Goal: Transaction & Acquisition: Purchase product/service

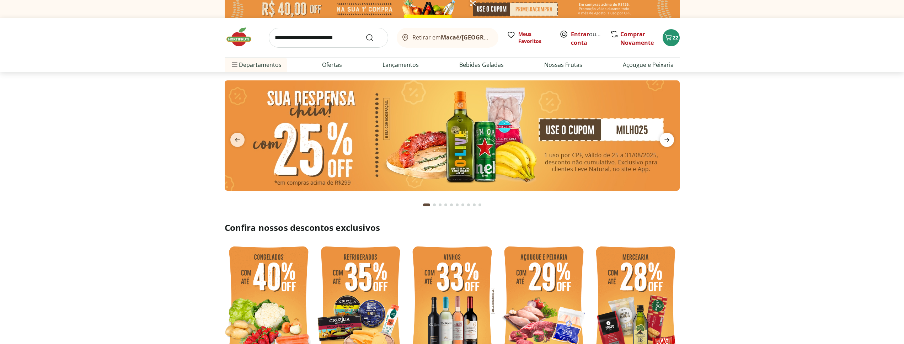
click at [669, 138] on icon "next" at bounding box center [667, 139] width 9 height 9
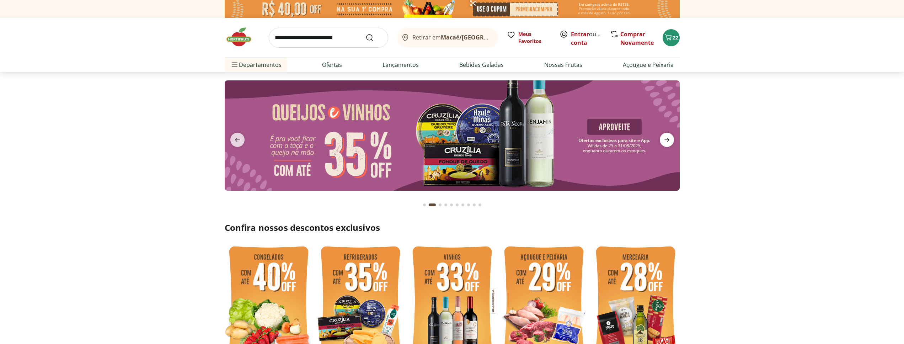
click at [669, 138] on icon "next" at bounding box center [667, 139] width 9 height 9
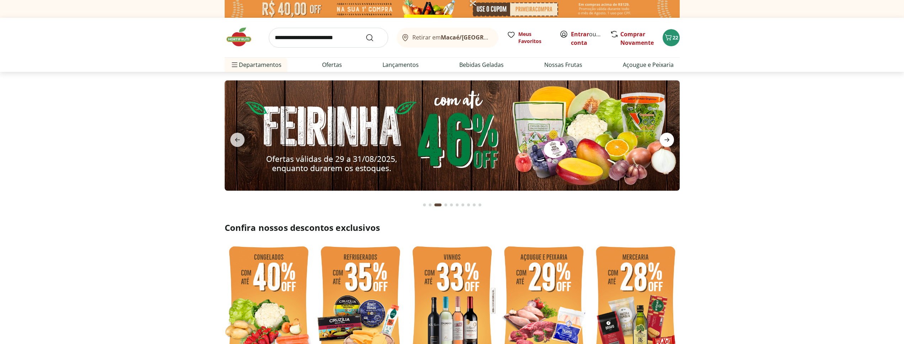
click at [669, 138] on icon "next" at bounding box center [667, 139] width 9 height 9
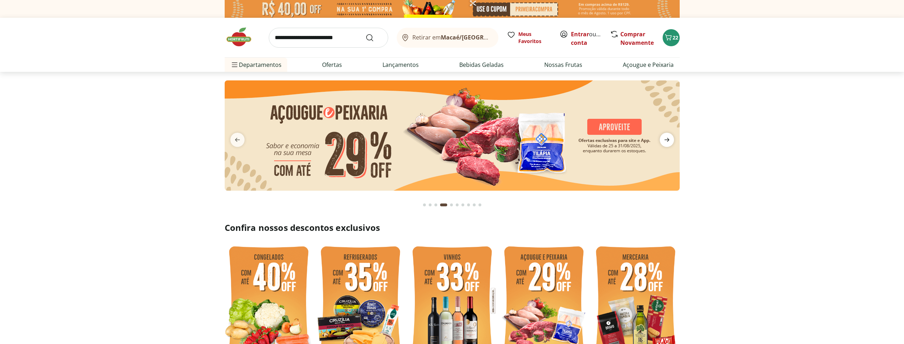
click at [669, 138] on icon "next" at bounding box center [667, 139] width 9 height 9
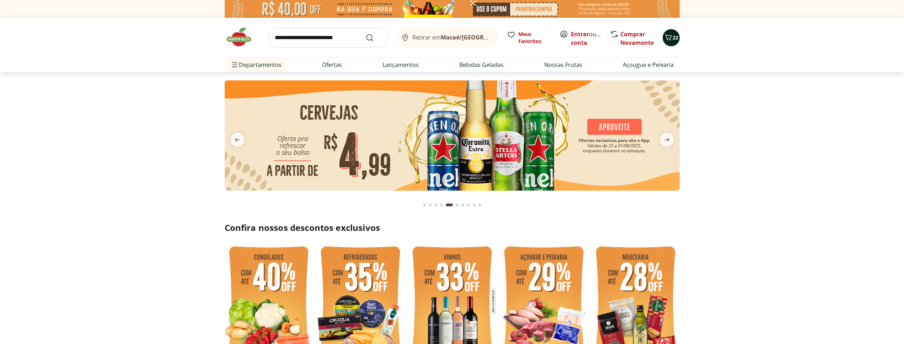
click at [676, 33] on button "22" at bounding box center [671, 37] width 17 height 17
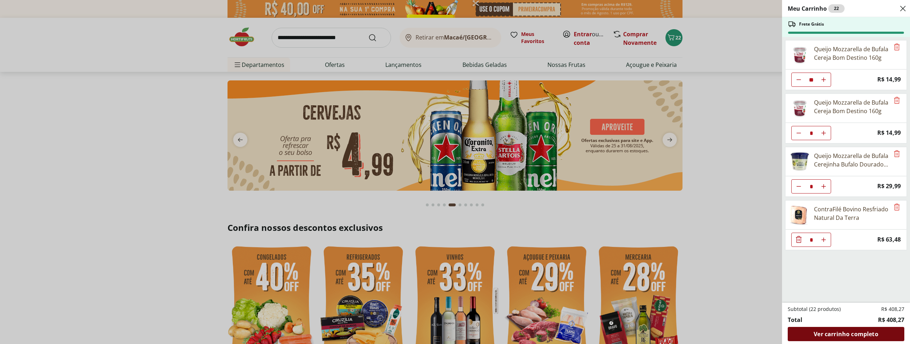
click at [833, 333] on span "Ver carrinho completo" at bounding box center [846, 334] width 64 height 6
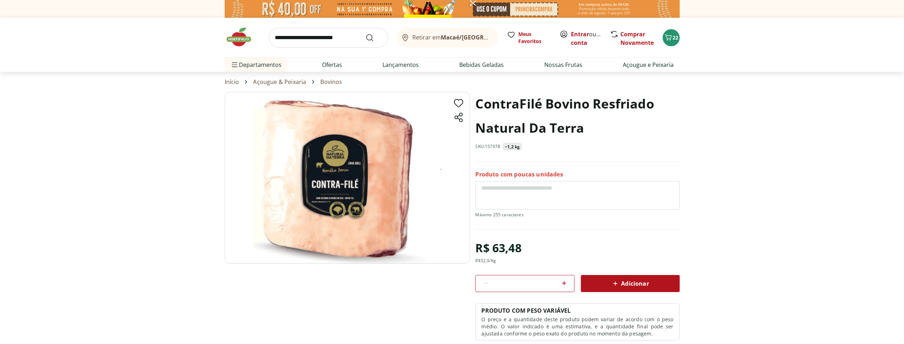
click at [304, 38] on input "search" at bounding box center [328, 38] width 119 height 20
type input "******"
click at [366, 33] on button "Submit Search" at bounding box center [374, 37] width 17 height 9
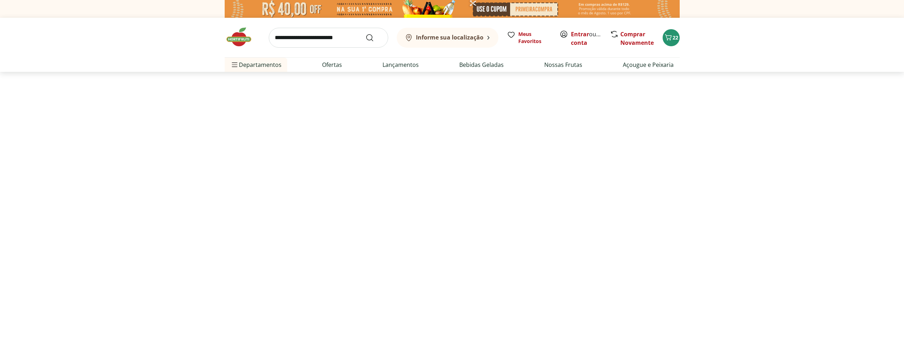
select select "**********"
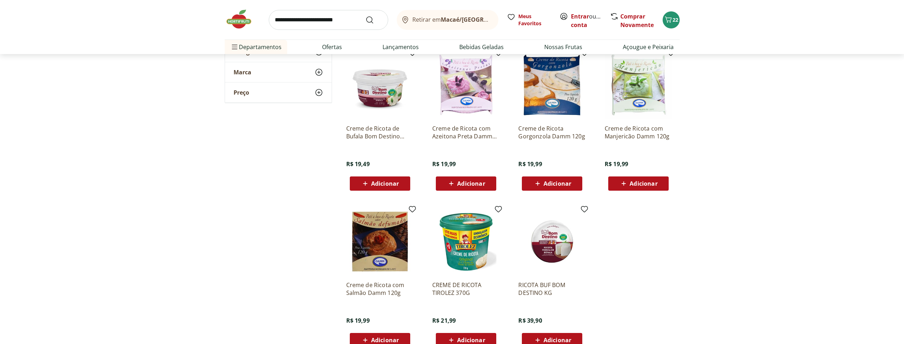
scroll to position [290, 0]
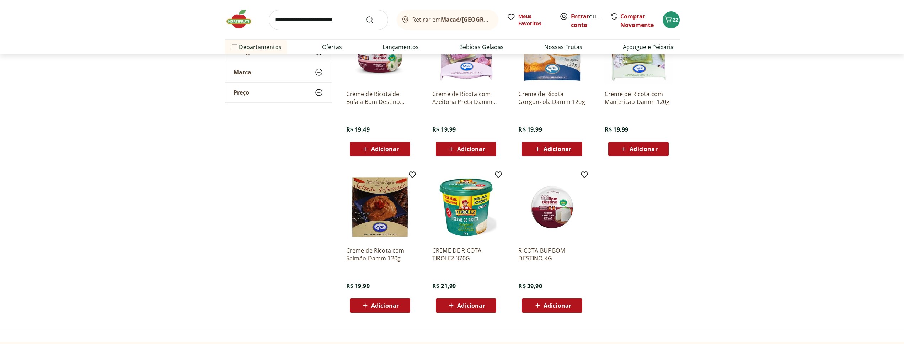
click at [558, 219] on img at bounding box center [552, 207] width 68 height 68
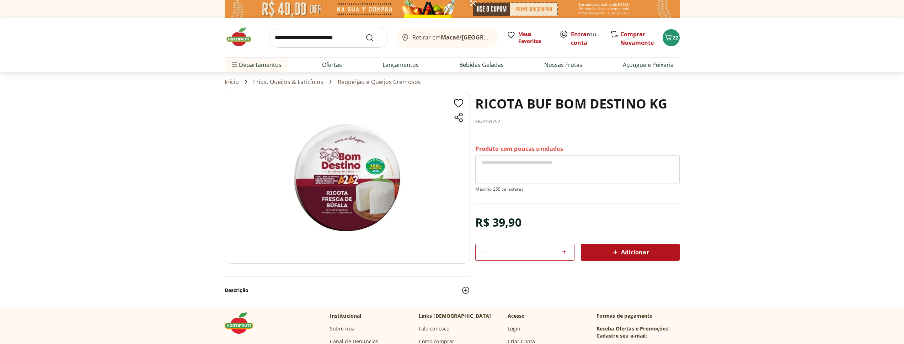
click at [635, 248] on span "Adicionar" at bounding box center [630, 252] width 38 height 9
click at [300, 41] on input "search" at bounding box center [328, 38] width 119 height 20
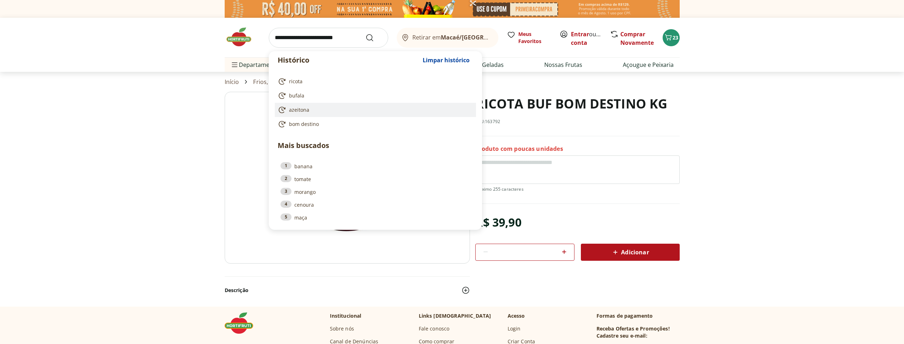
click at [317, 108] on link "azeitona" at bounding box center [374, 110] width 193 height 9
type input "********"
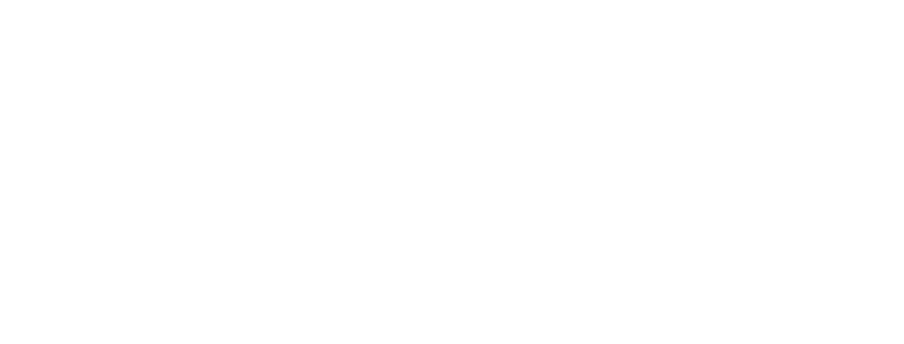
select select "**********"
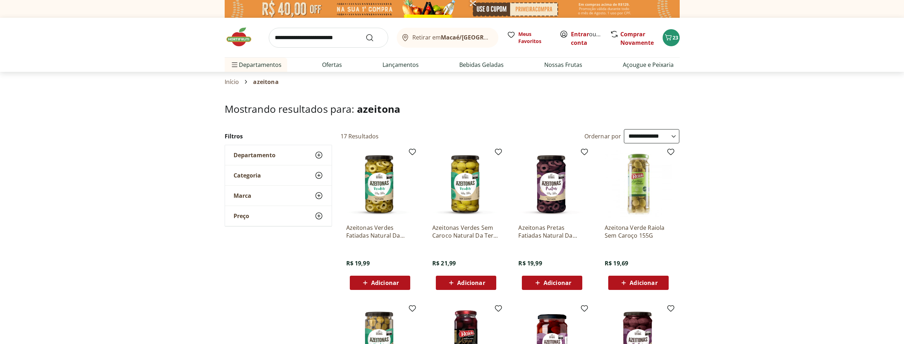
click at [325, 32] on input "search" at bounding box center [328, 38] width 119 height 20
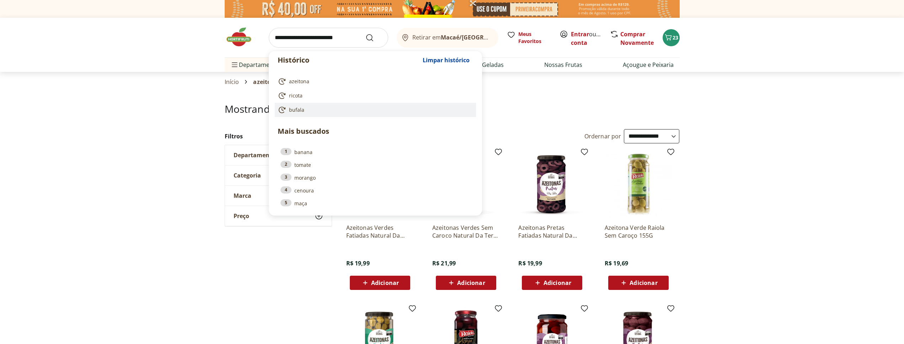
click at [294, 111] on span "bufala" at bounding box center [296, 109] width 15 height 7
type input "******"
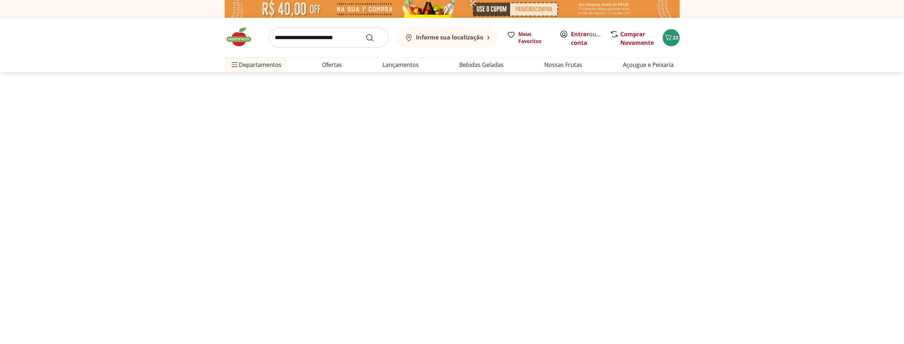
select select "**********"
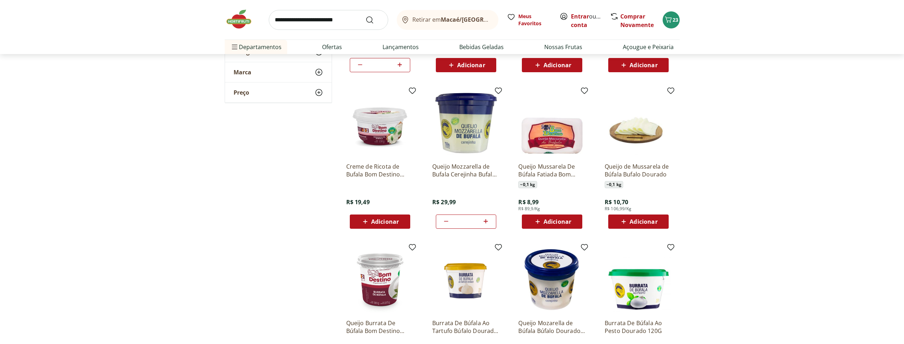
scroll to position [326, 0]
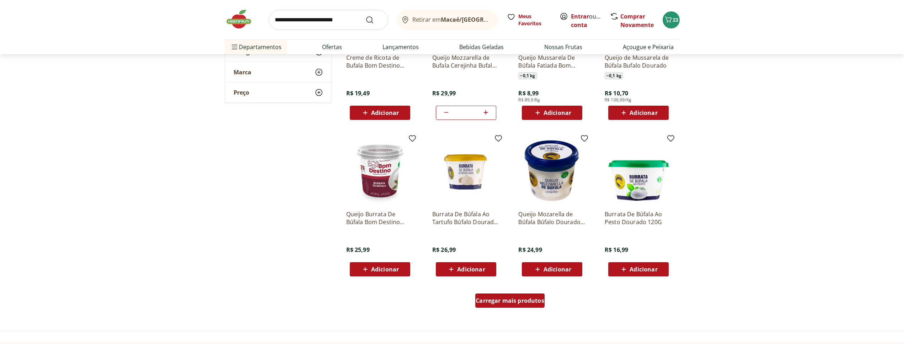
click at [521, 303] on span "Carregar mais produtos" at bounding box center [510, 301] width 69 height 6
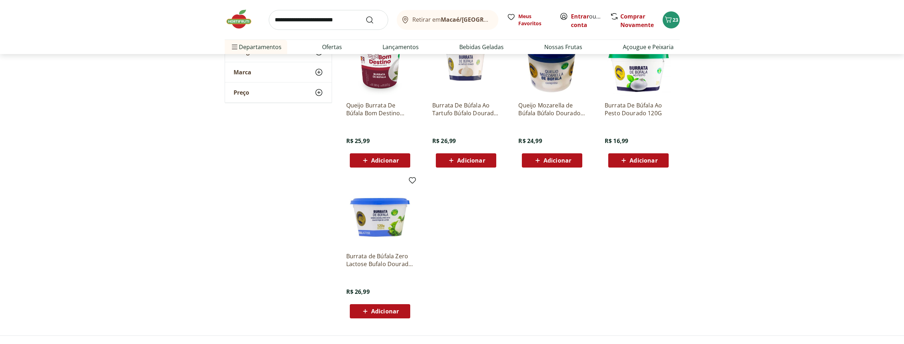
scroll to position [399, 0]
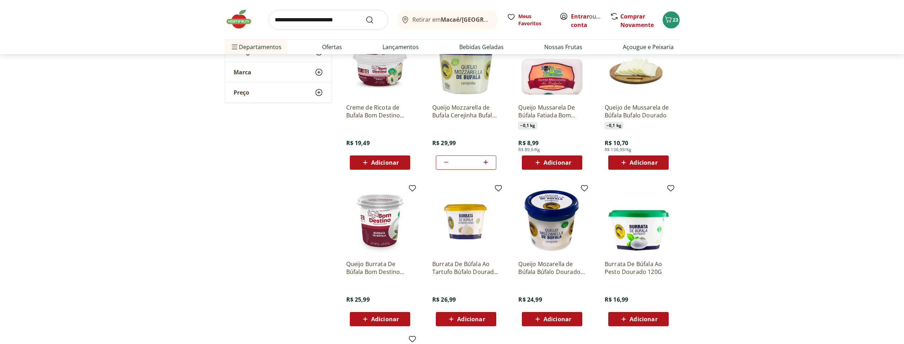
scroll to position [290, 0]
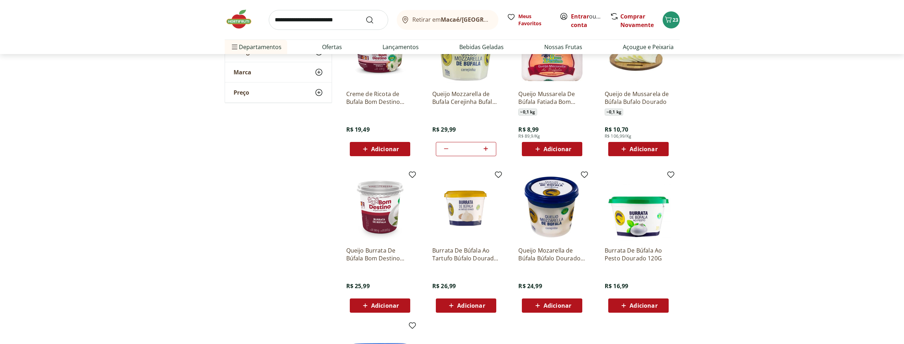
click at [644, 222] on img at bounding box center [639, 207] width 68 height 68
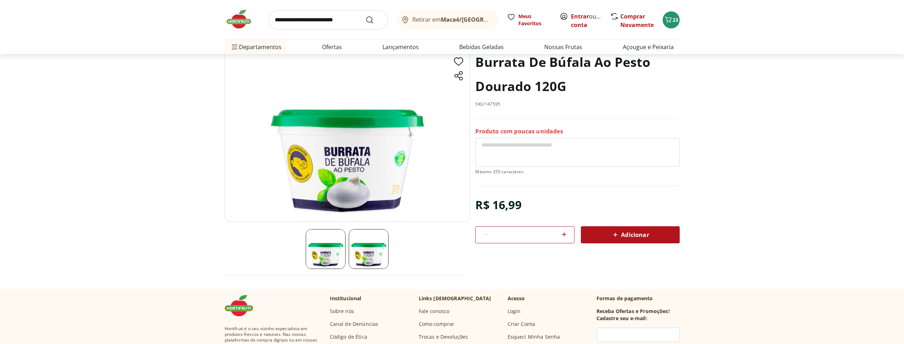
scroll to position [73, 0]
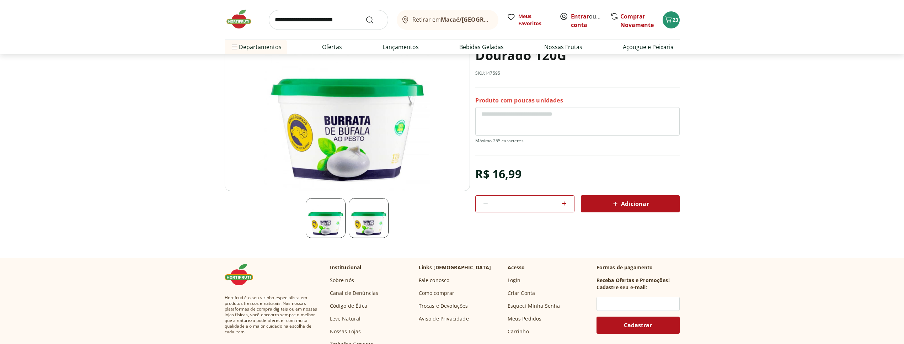
click at [650, 200] on div "Adicionar" at bounding box center [630, 203] width 87 height 13
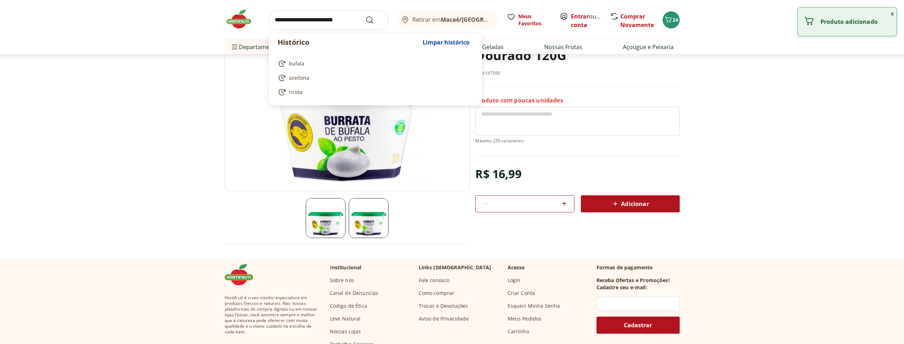
click at [318, 15] on input "search" at bounding box center [328, 20] width 119 height 20
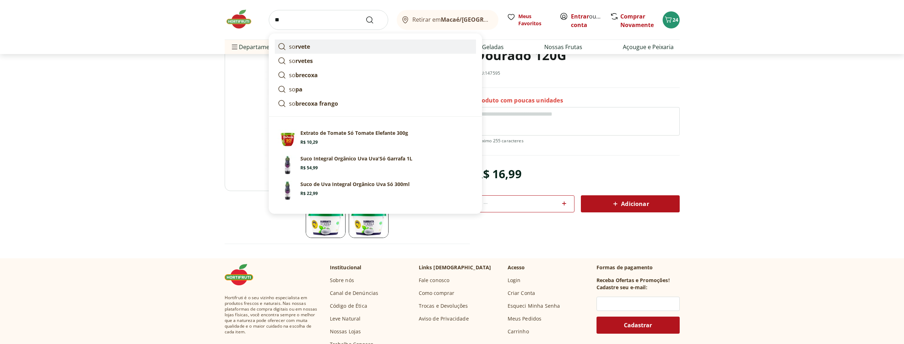
click at [294, 44] on p "so rvete" at bounding box center [299, 46] width 21 height 9
type input "*******"
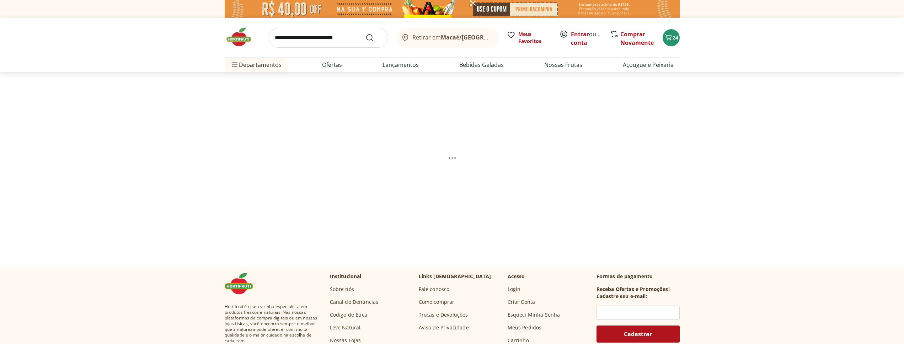
select select "**********"
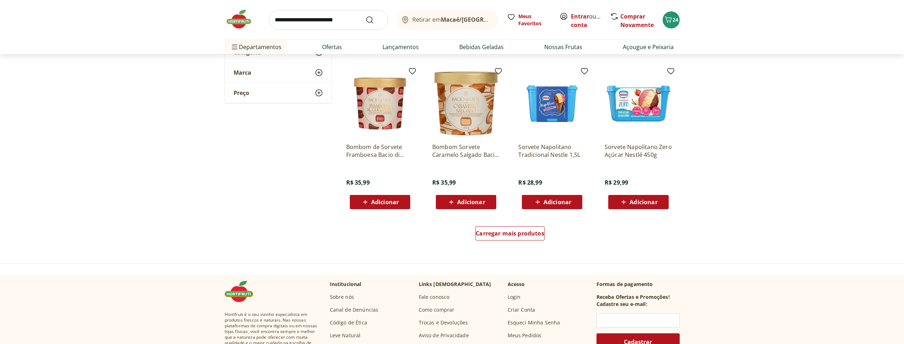
scroll to position [435, 0]
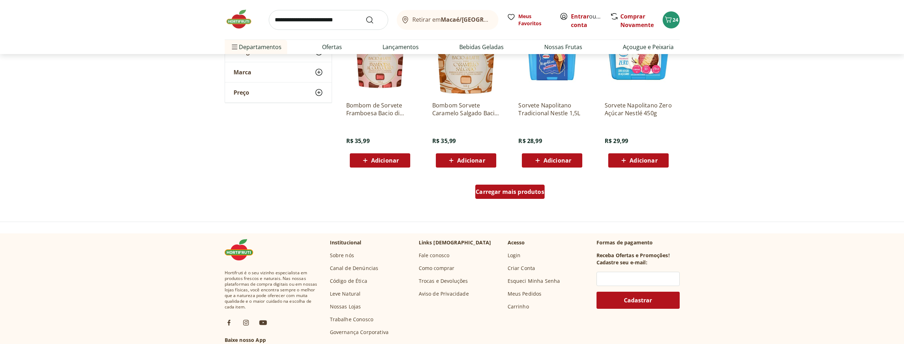
click at [487, 191] on span "Carregar mais produtos" at bounding box center [510, 192] width 69 height 6
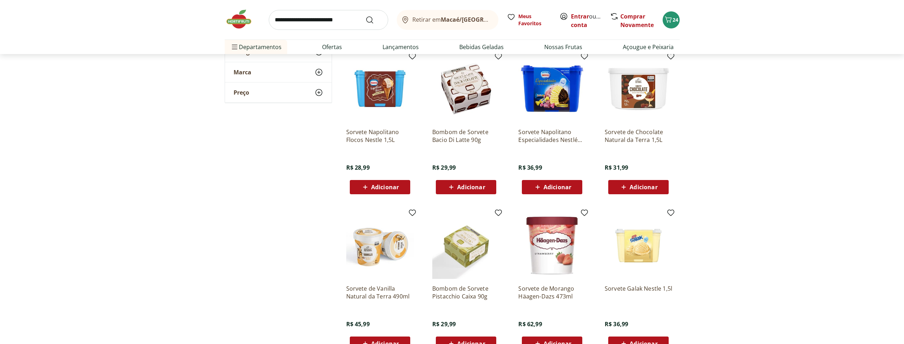
scroll to position [580, 0]
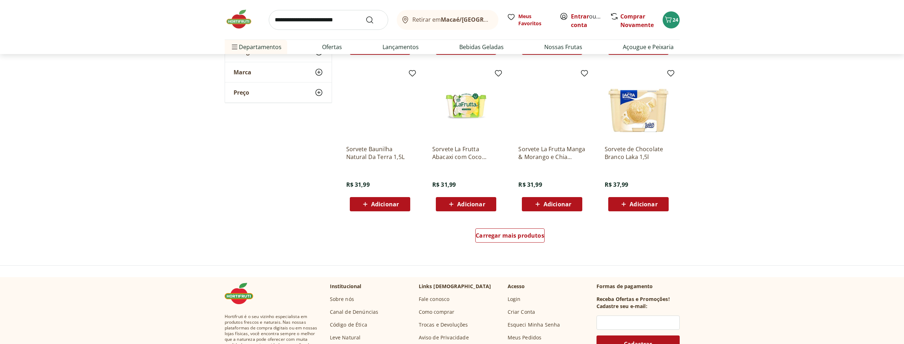
scroll to position [870, 0]
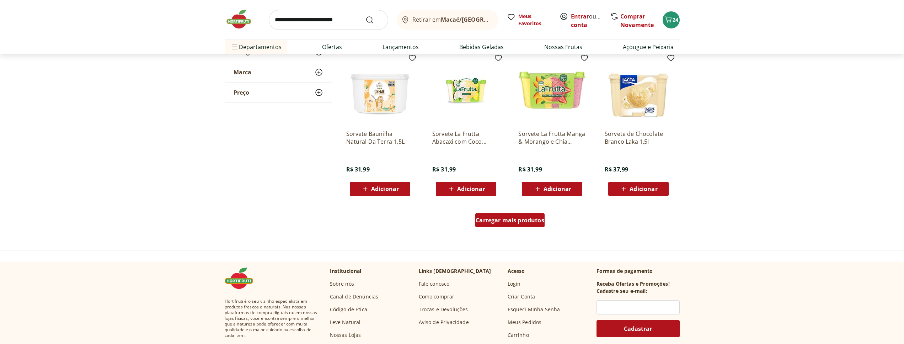
click at [503, 218] on span "Carregar mais produtos" at bounding box center [510, 220] width 69 height 6
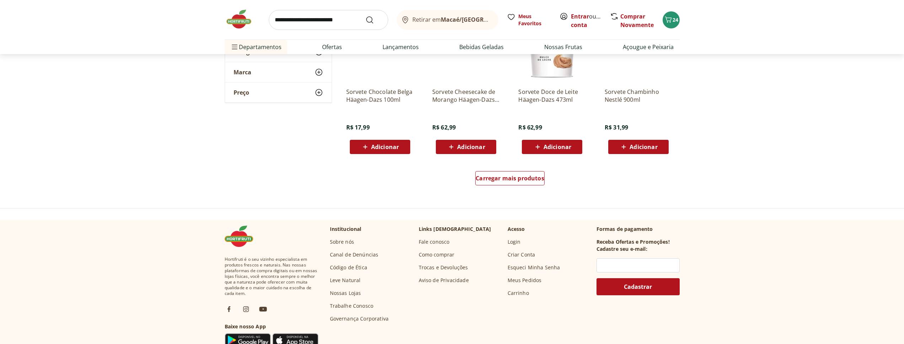
scroll to position [1378, 0]
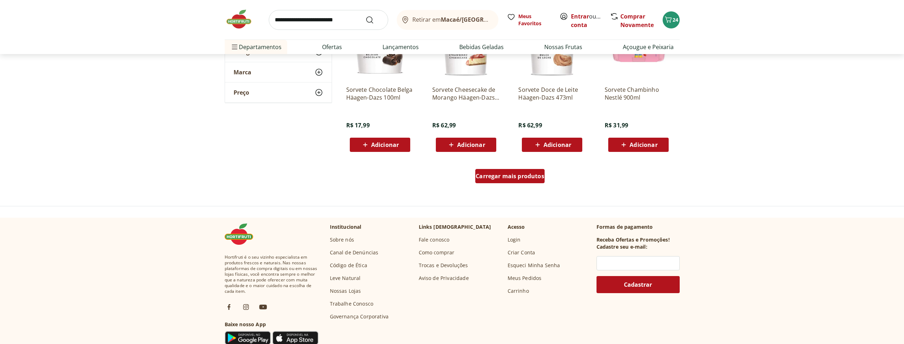
click at [520, 177] on span "Carregar mais produtos" at bounding box center [510, 176] width 69 height 6
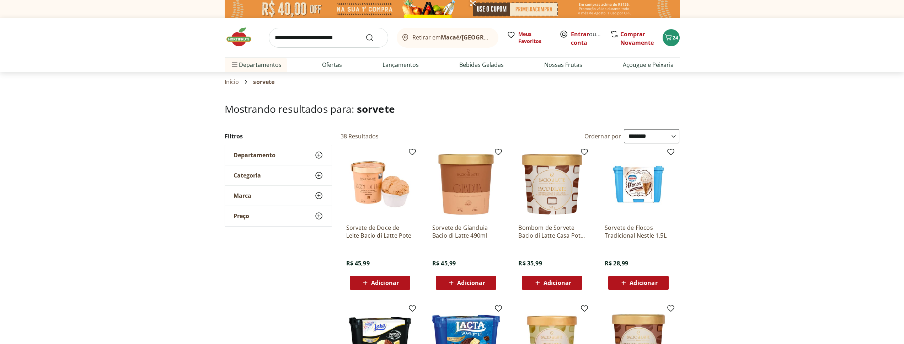
click at [292, 41] on input "search" at bounding box center [328, 38] width 119 height 20
type input "*****"
click at [366, 33] on button "Submit Search" at bounding box center [374, 37] width 17 height 9
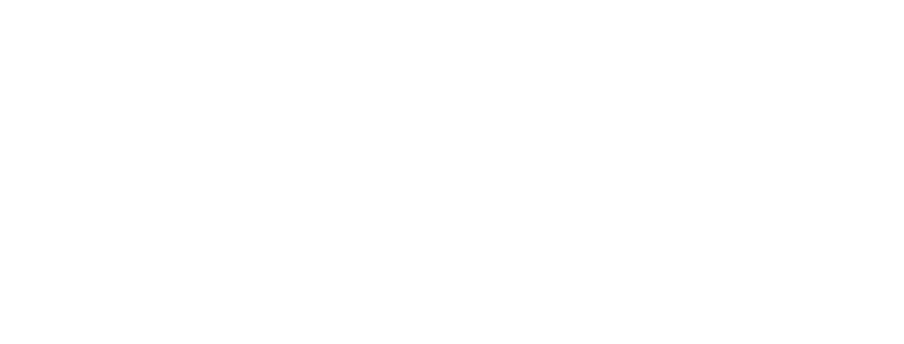
select select "**********"
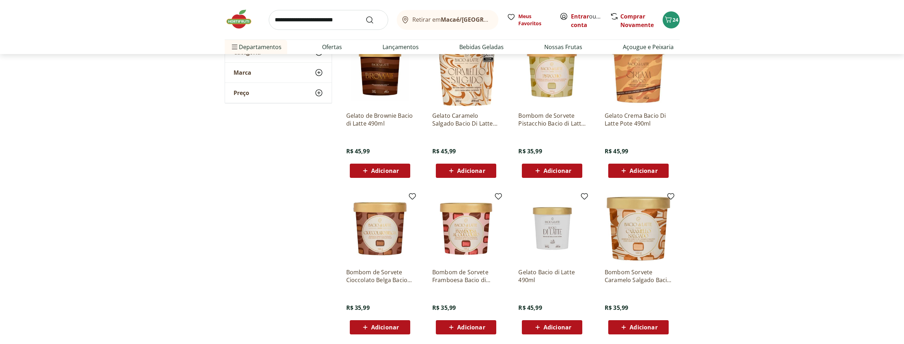
scroll to position [326, 0]
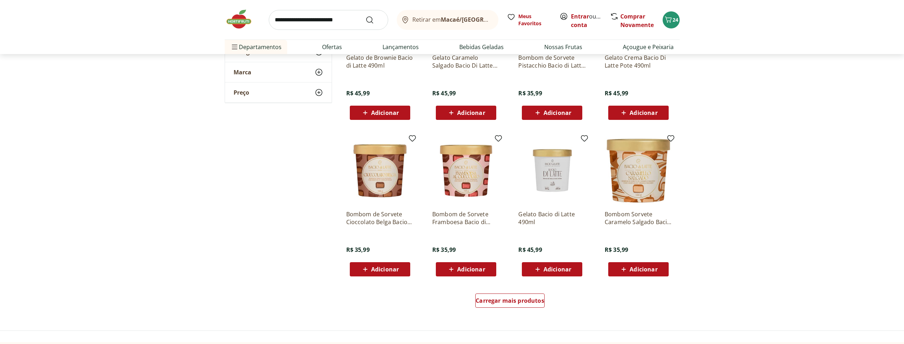
drag, startPoint x: 571, startPoint y: 268, endPoint x: 596, endPoint y: 240, distance: 37.0
click at [570, 268] on span "Adicionar" at bounding box center [558, 269] width 28 height 6
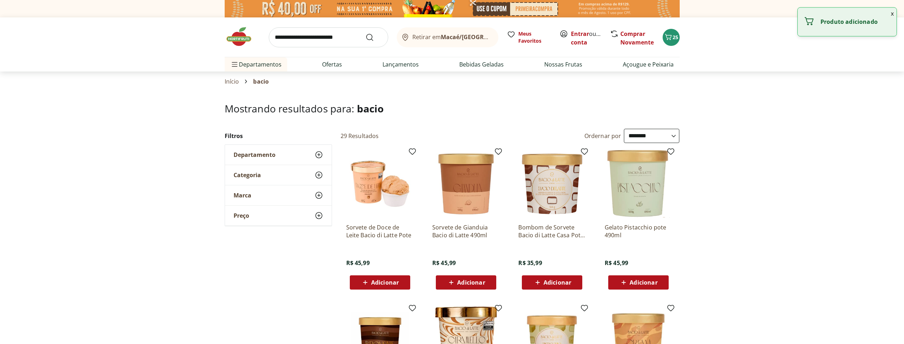
scroll to position [0, 0]
click at [339, 43] on input "search" at bounding box center [328, 38] width 119 height 20
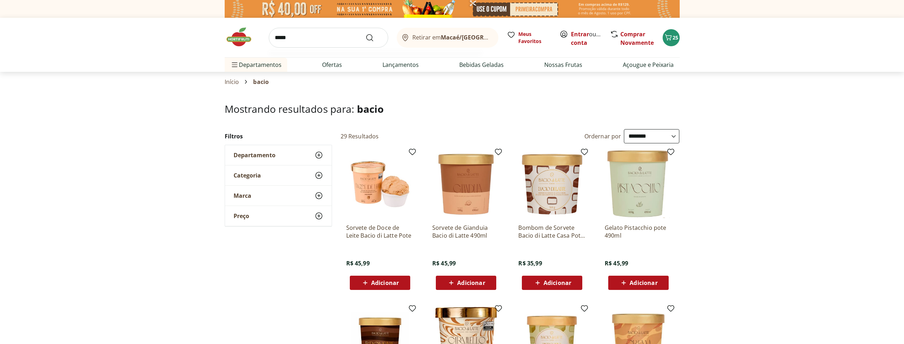
type input "******"
click button "Submit Search" at bounding box center [374, 37] width 17 height 9
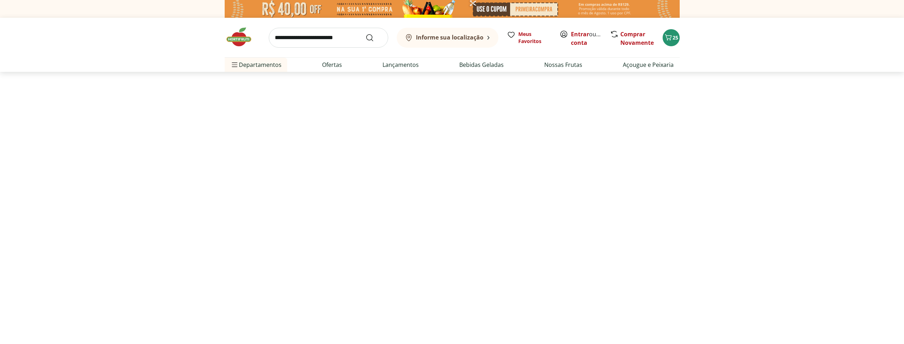
select select "**********"
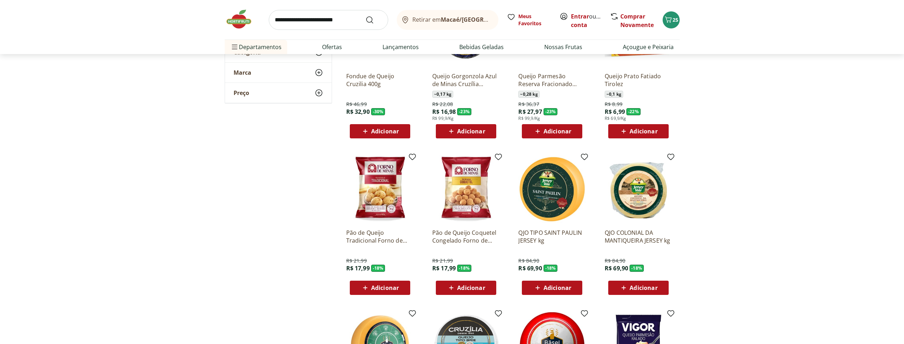
scroll to position [181, 0]
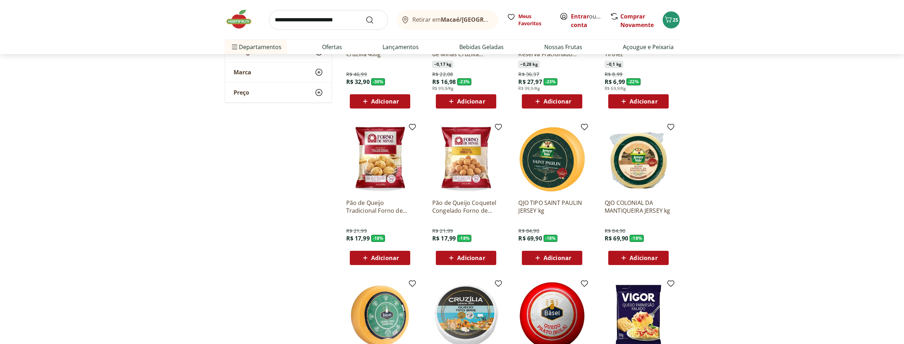
click at [564, 257] on span "Adicionar" at bounding box center [558, 258] width 28 height 6
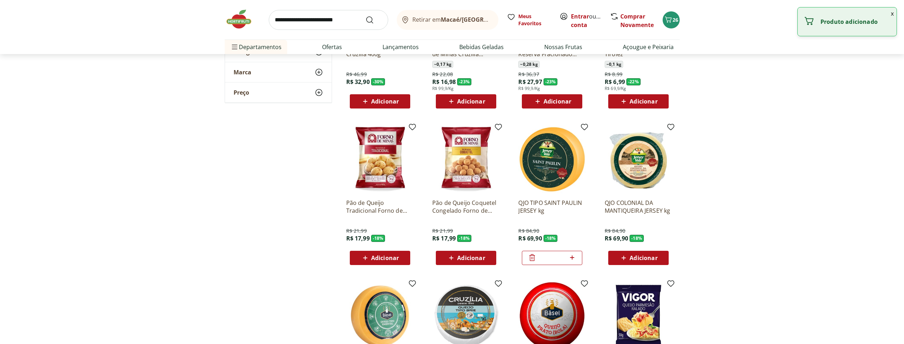
click at [645, 256] on span "Adicionar" at bounding box center [644, 258] width 28 height 6
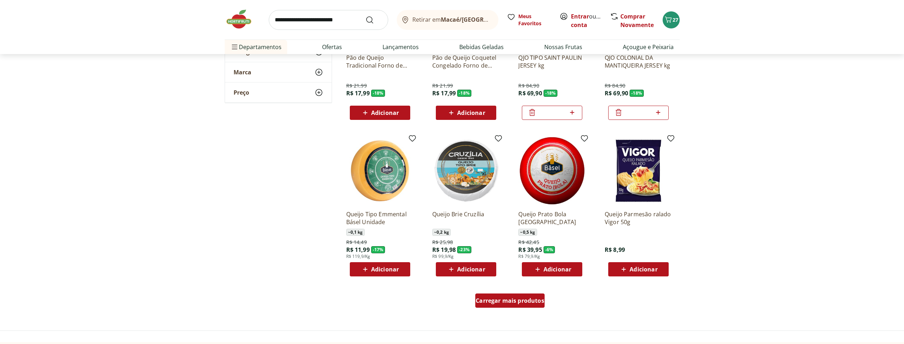
drag, startPoint x: 542, startPoint y: 302, endPoint x: 645, endPoint y: 239, distance: 120.3
click at [542, 302] on span "Carregar mais produtos" at bounding box center [510, 301] width 69 height 6
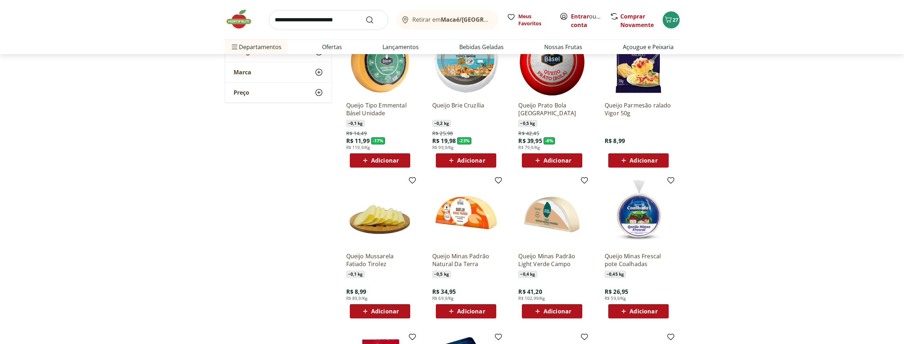
scroll to position [617, 0]
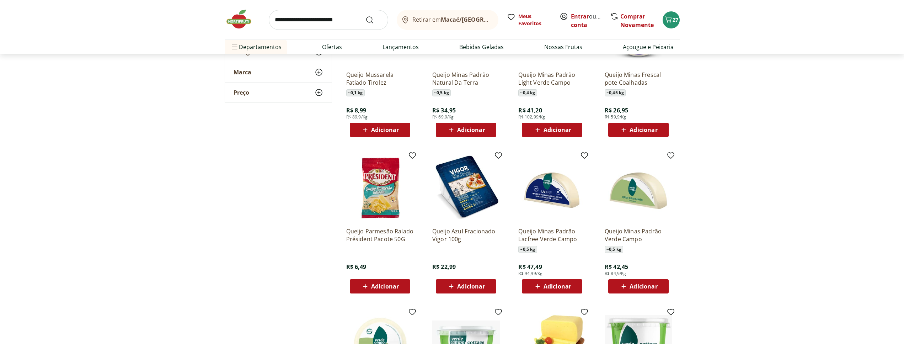
scroll to position [762, 0]
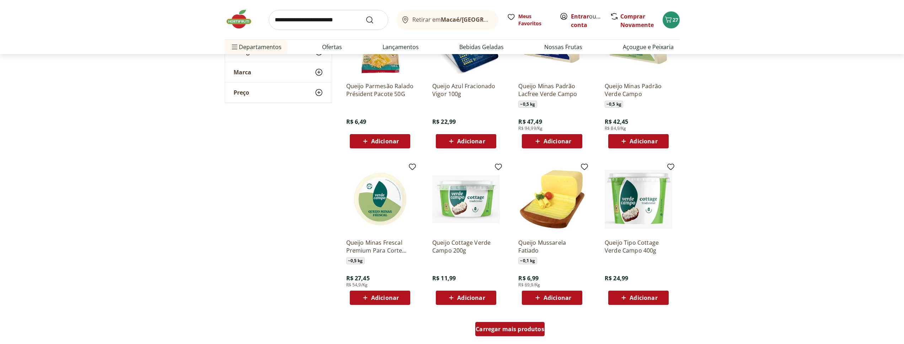
click at [522, 326] on span "Carregar mais produtos" at bounding box center [510, 329] width 69 height 6
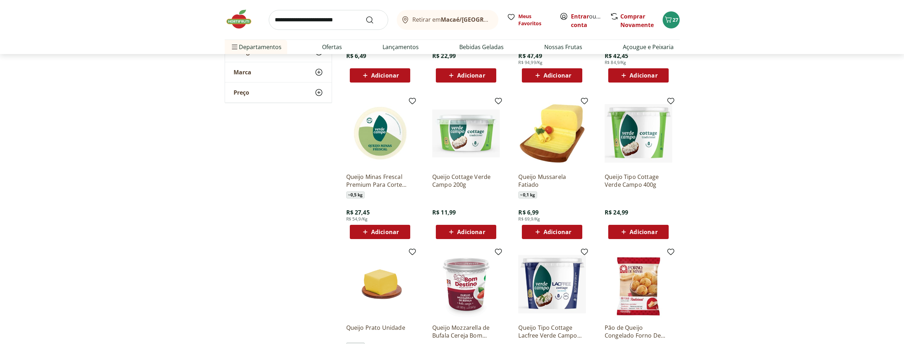
scroll to position [870, 0]
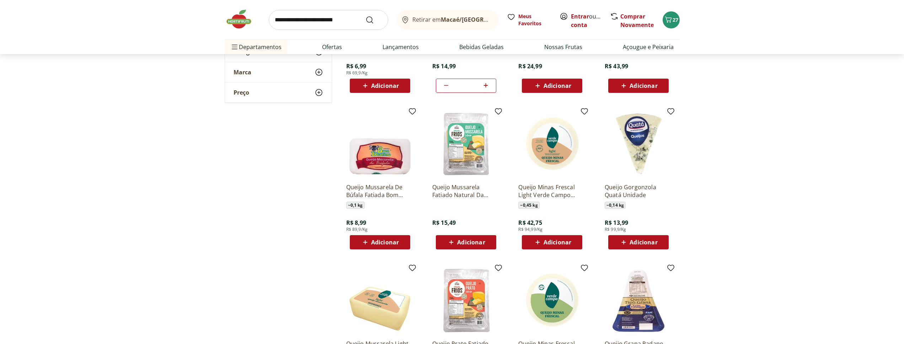
scroll to position [1269, 0]
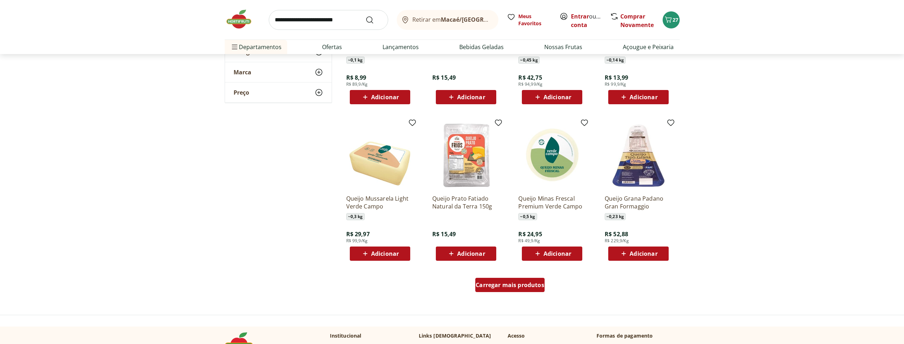
click at [525, 287] on span "Carregar mais produtos" at bounding box center [510, 285] width 69 height 6
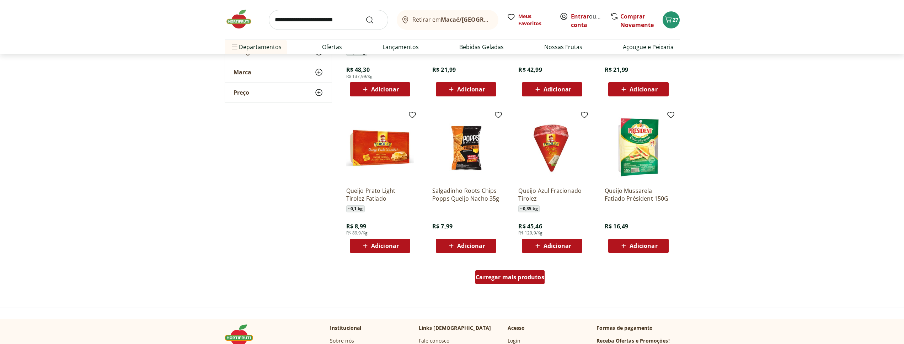
click at [538, 277] on span "Carregar mais produtos" at bounding box center [510, 277] width 69 height 6
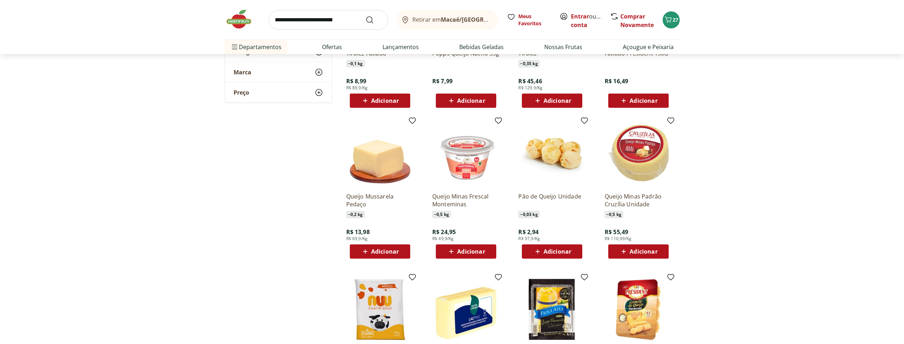
scroll to position [2031, 0]
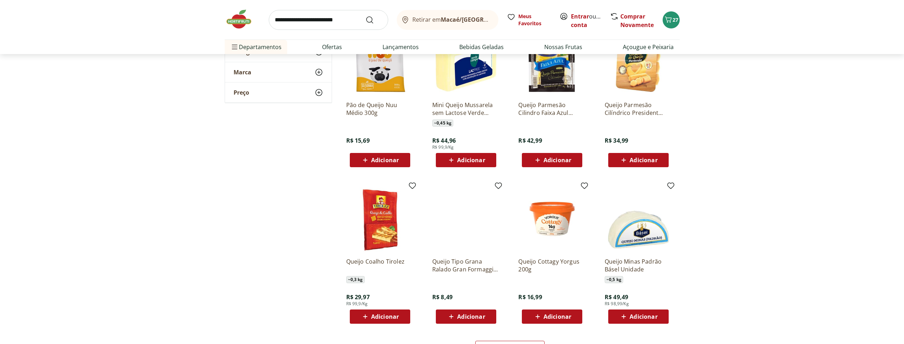
scroll to position [2176, 0]
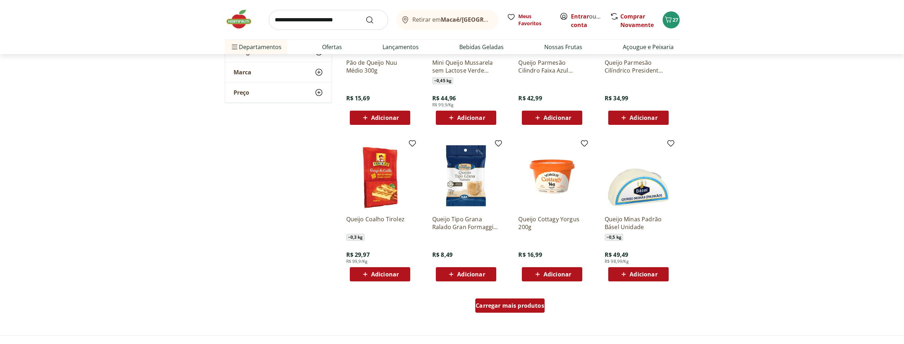
click at [533, 304] on span "Carregar mais produtos" at bounding box center [510, 306] width 69 height 6
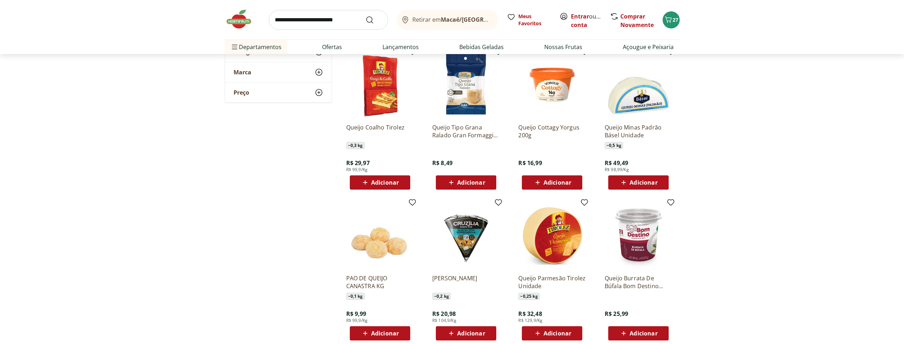
scroll to position [2285, 0]
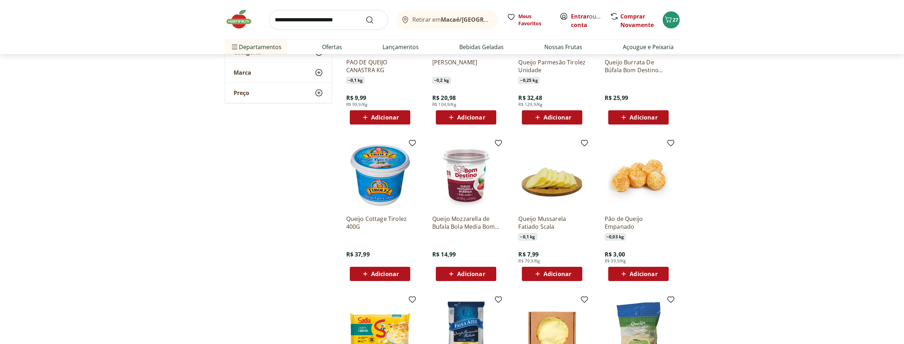
scroll to position [2503, 0]
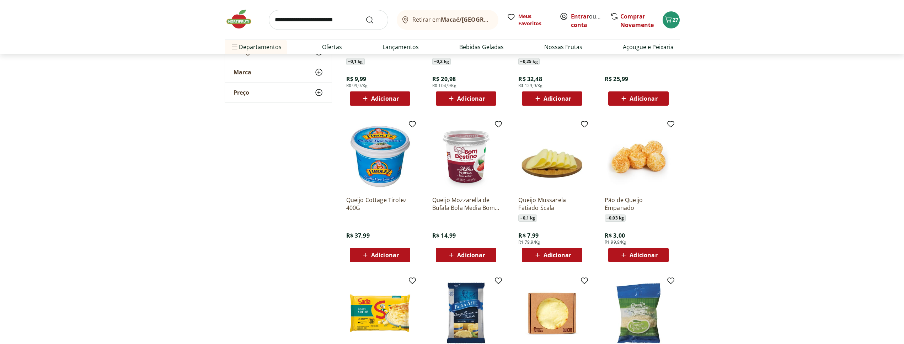
click at [467, 254] on span "Adicionar" at bounding box center [471, 255] width 28 height 6
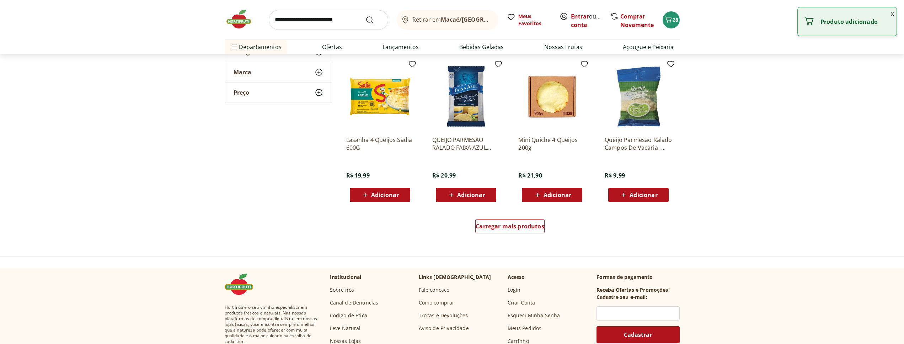
scroll to position [2720, 0]
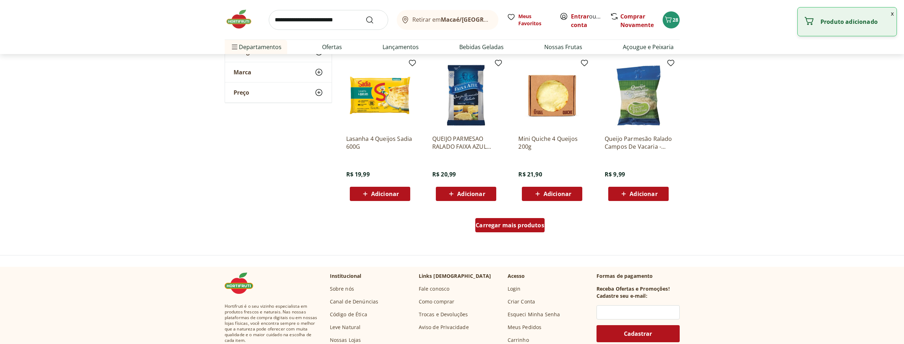
click at [534, 223] on span "Carregar mais produtos" at bounding box center [510, 225] width 69 height 6
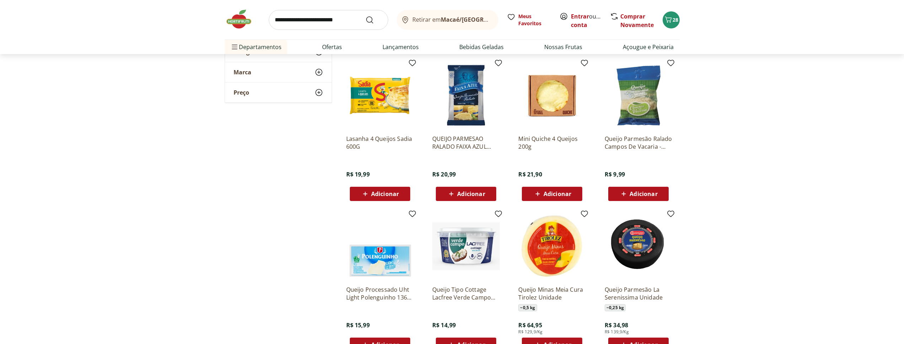
scroll to position [2829, 0]
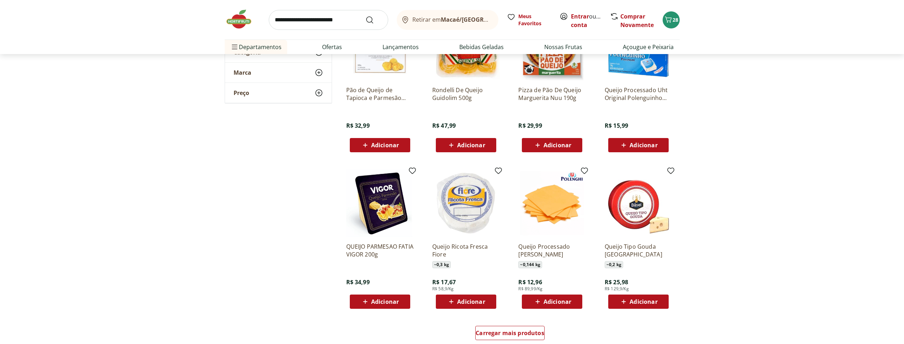
scroll to position [3119, 0]
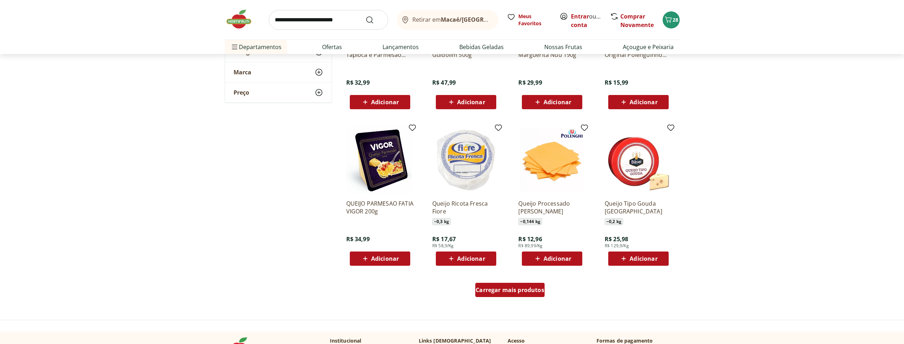
click at [503, 290] on span "Carregar mais produtos" at bounding box center [510, 290] width 69 height 6
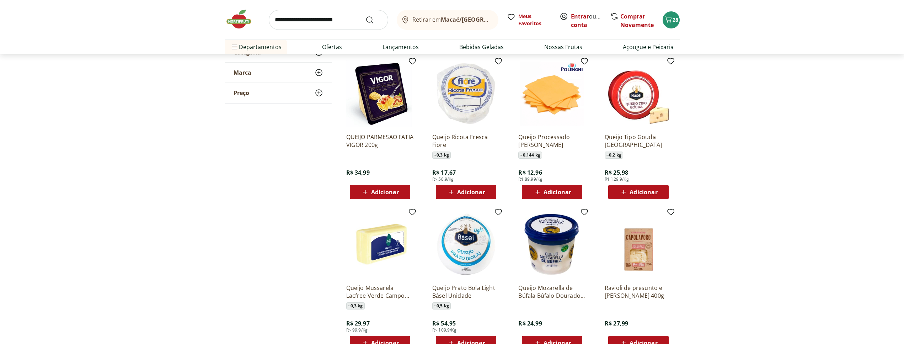
scroll to position [3228, 0]
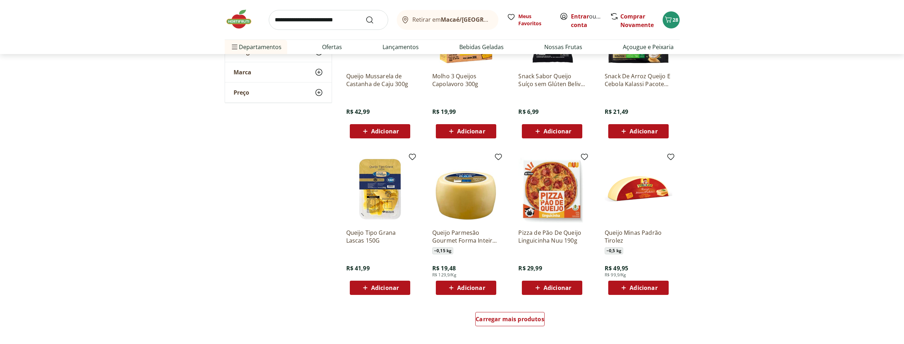
scroll to position [3554, 0]
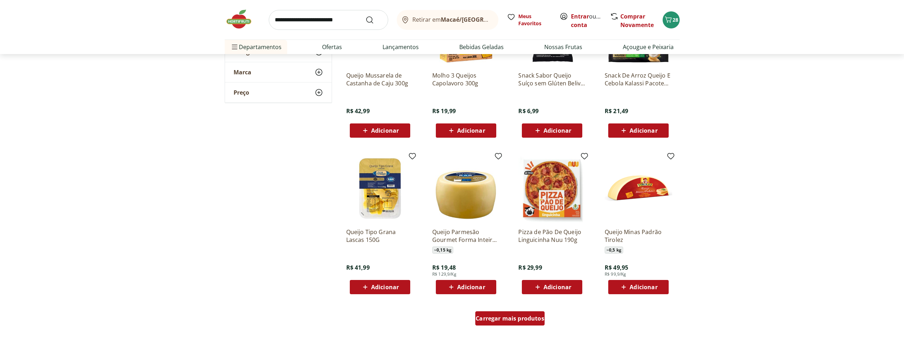
click at [505, 317] on span "Carregar mais produtos" at bounding box center [510, 318] width 69 height 6
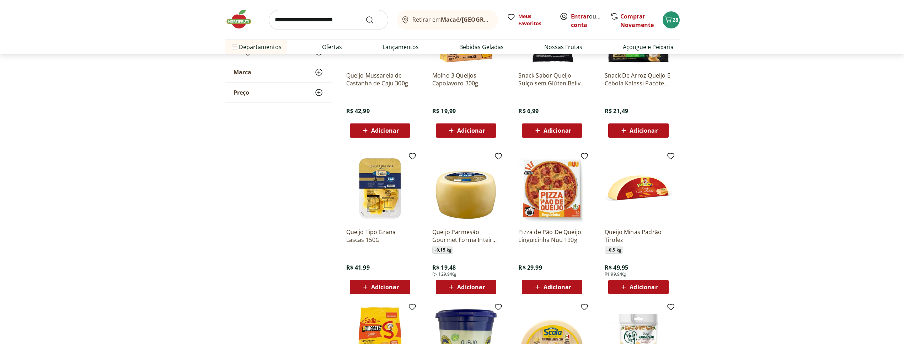
type input "*"
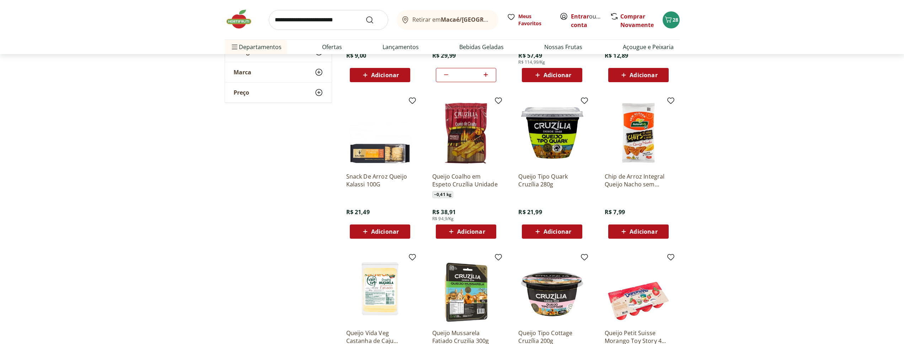
scroll to position [4098, 0]
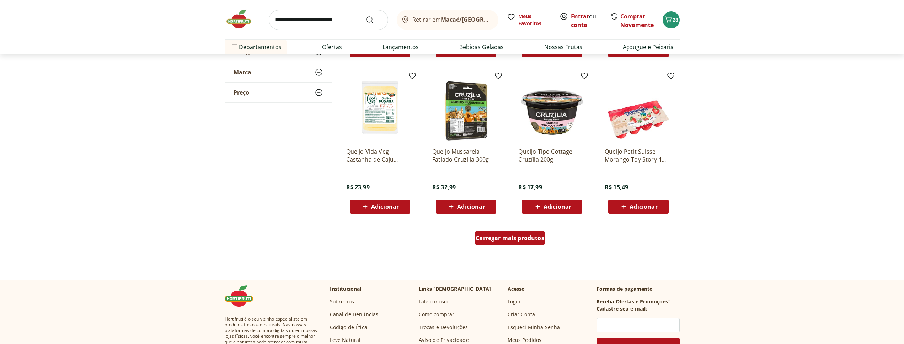
click at [536, 242] on div "Carregar mais produtos" at bounding box center [509, 238] width 69 height 14
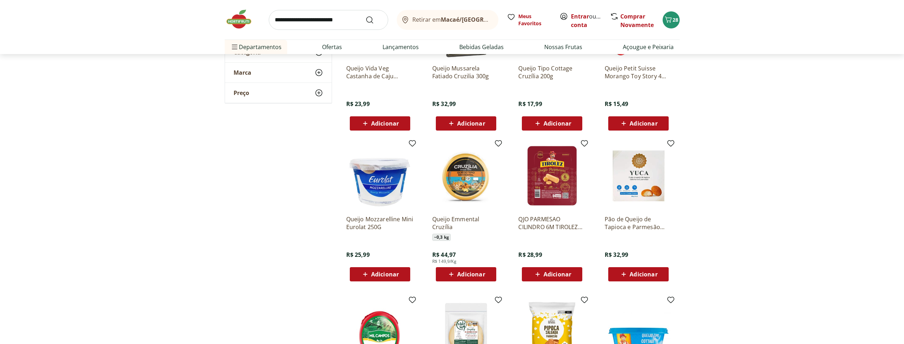
scroll to position [4207, 0]
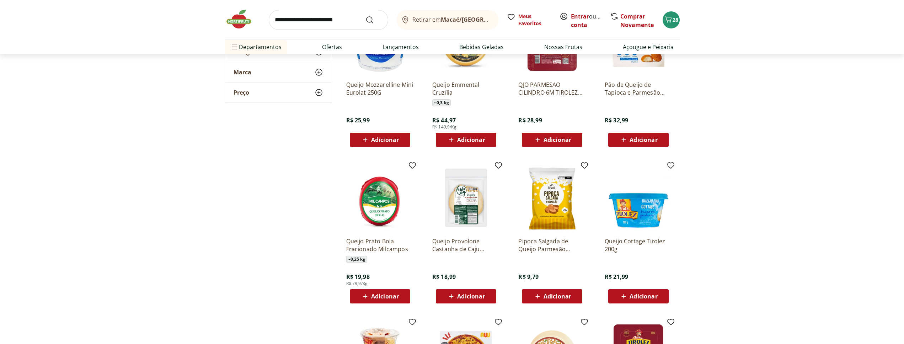
scroll to position [4461, 0]
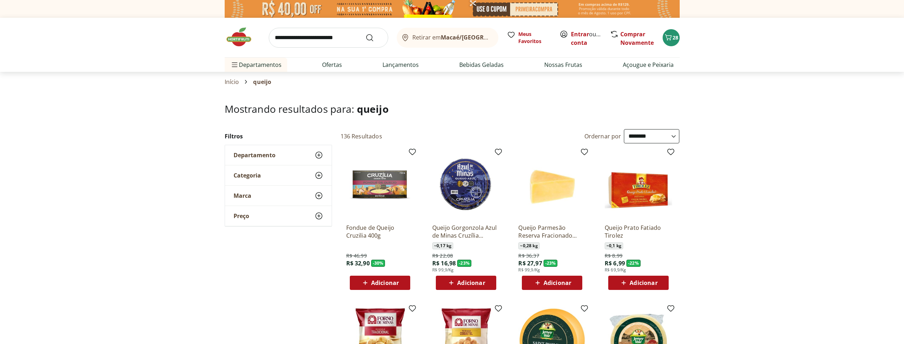
select select "**********"
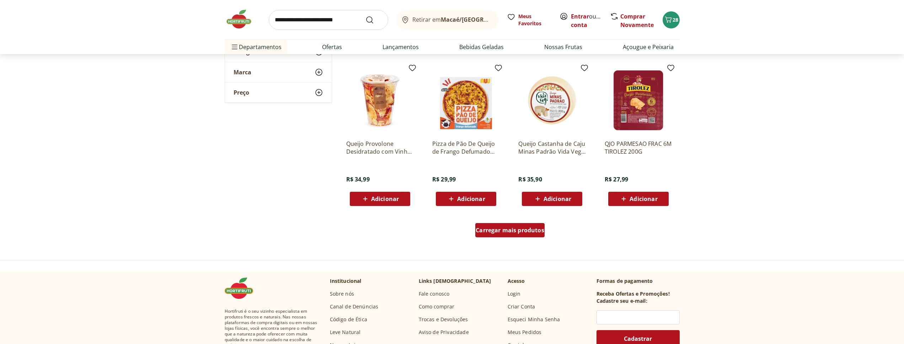
scroll to position [4570, 0]
click at [510, 228] on span "Carregar mais produtos" at bounding box center [510, 230] width 69 height 6
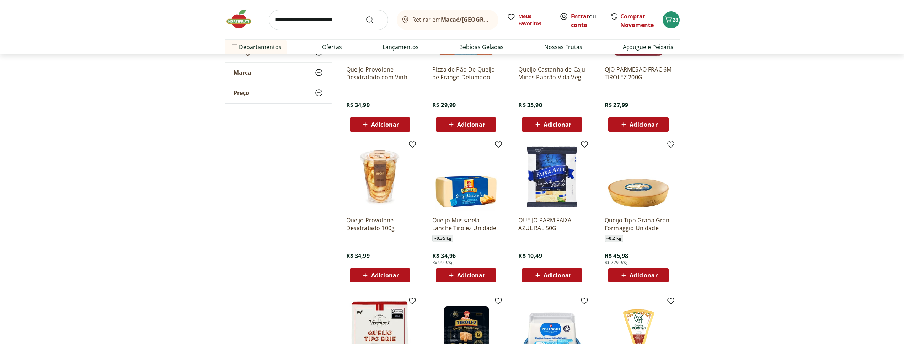
scroll to position [4715, 0]
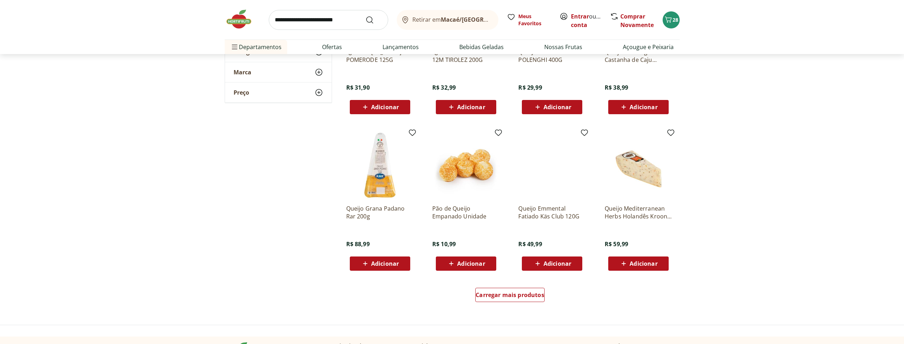
scroll to position [5041, 0]
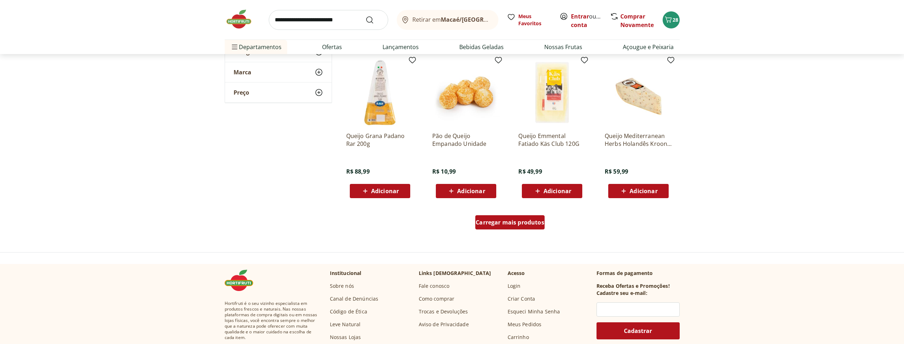
click at [520, 225] on span "Carregar mais produtos" at bounding box center [510, 222] width 69 height 6
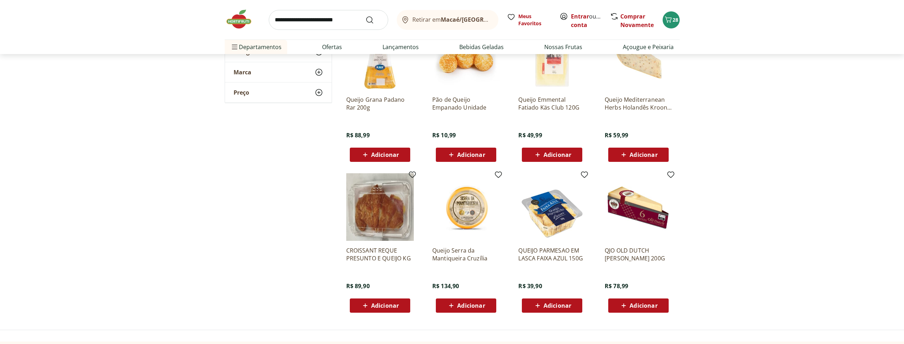
scroll to position [5114, 0]
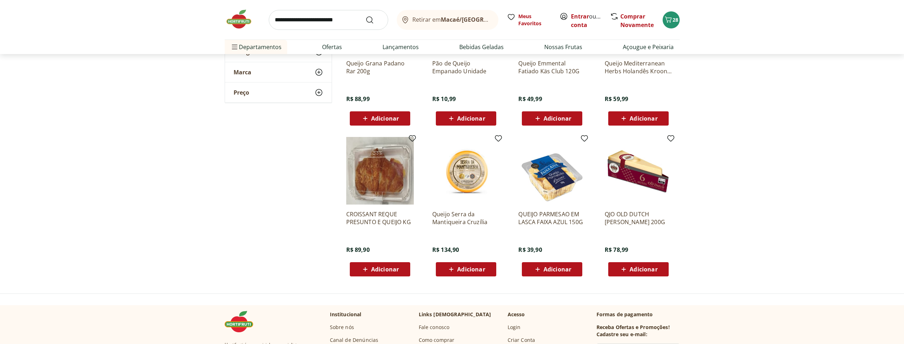
click at [469, 179] on img at bounding box center [466, 171] width 68 height 68
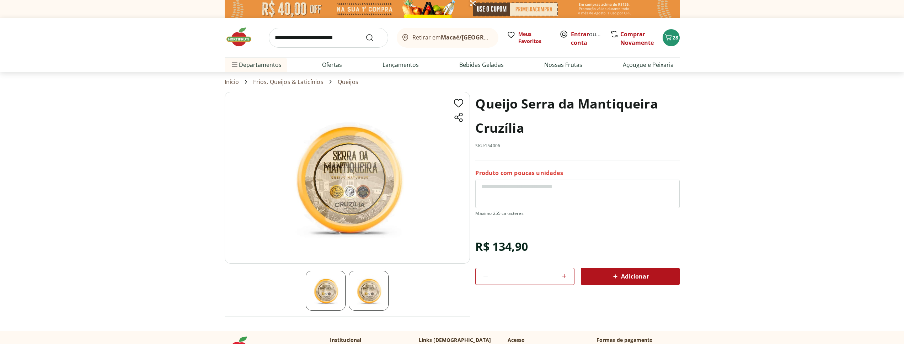
click at [612, 273] on icon at bounding box center [615, 276] width 9 height 9
click at [672, 39] on icon "Carrinho" at bounding box center [668, 37] width 9 height 9
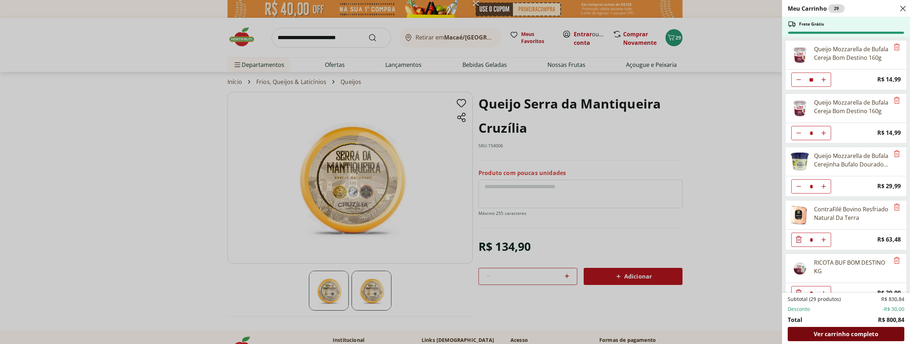
click at [832, 331] on span "Ver carrinho completo" at bounding box center [846, 334] width 64 height 6
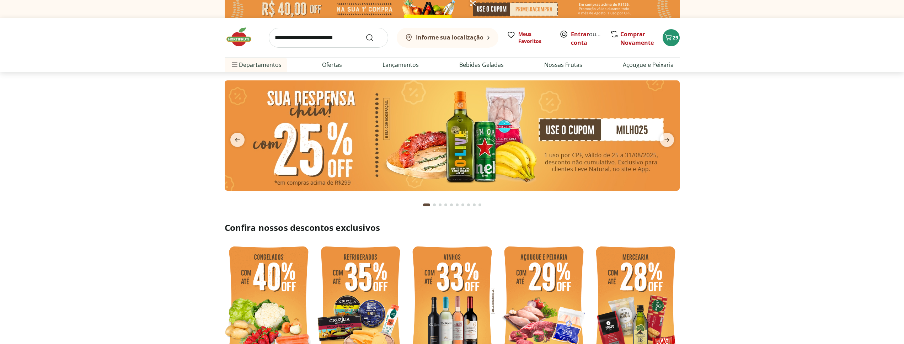
click at [338, 40] on input "search" at bounding box center [328, 38] width 119 height 20
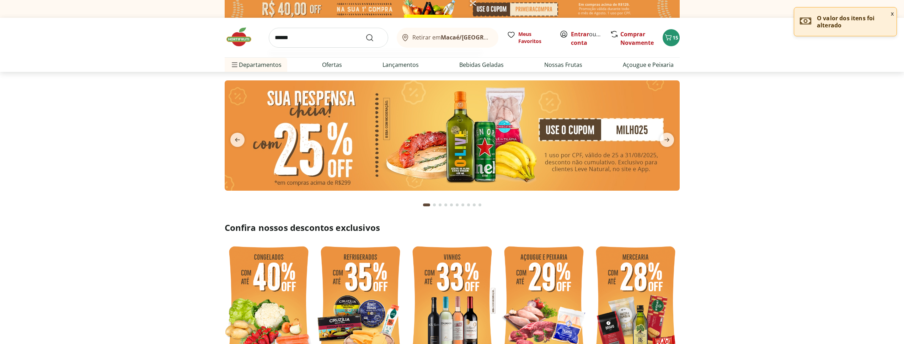
type input "******"
click at [366, 33] on button "Submit Search" at bounding box center [374, 37] width 17 height 9
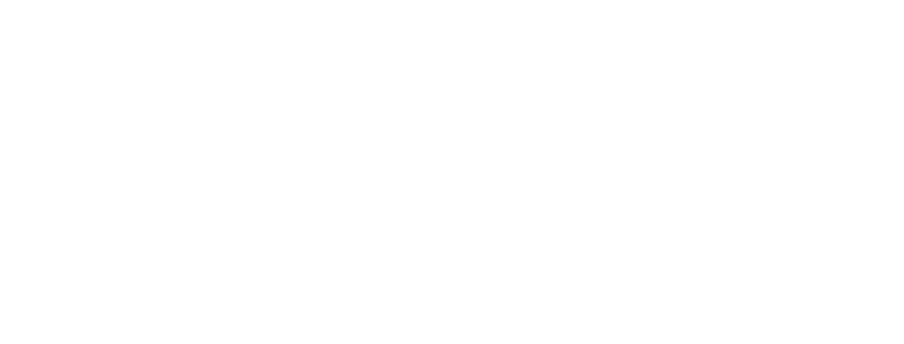
select select "**********"
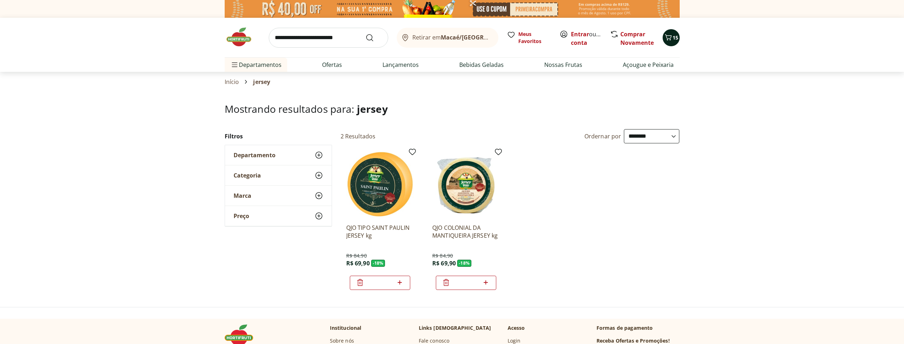
click at [666, 38] on icon "Carrinho" at bounding box center [668, 37] width 9 height 9
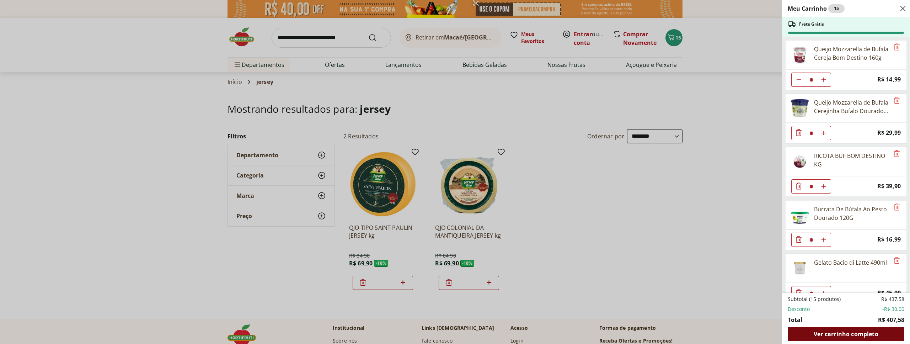
click at [823, 332] on span "Ver carrinho completo" at bounding box center [846, 334] width 64 height 6
click at [172, 198] on div "Meu Carrinho 15 Frete Grátis Queijo Mozzarella de Bufala Cereja Bom Destino 160…" at bounding box center [455, 172] width 910 height 344
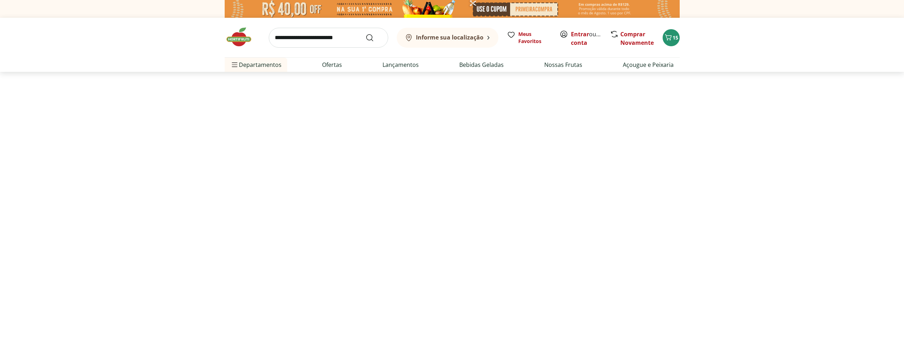
select select "**********"
